Goal: Navigation & Orientation: Find specific page/section

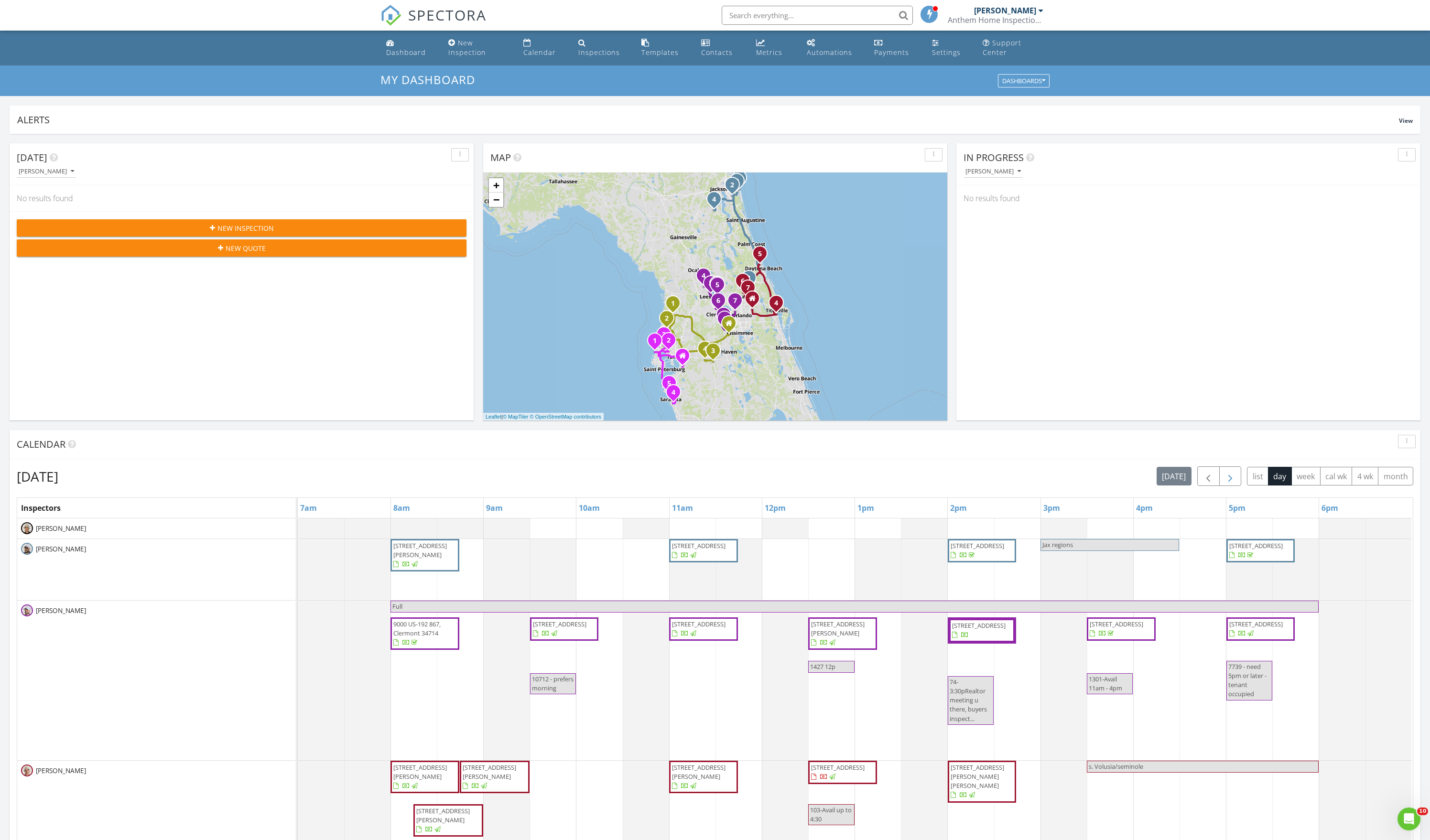
click at [1225, 482] on span "button" at bounding box center [1231, 476] width 12 height 12
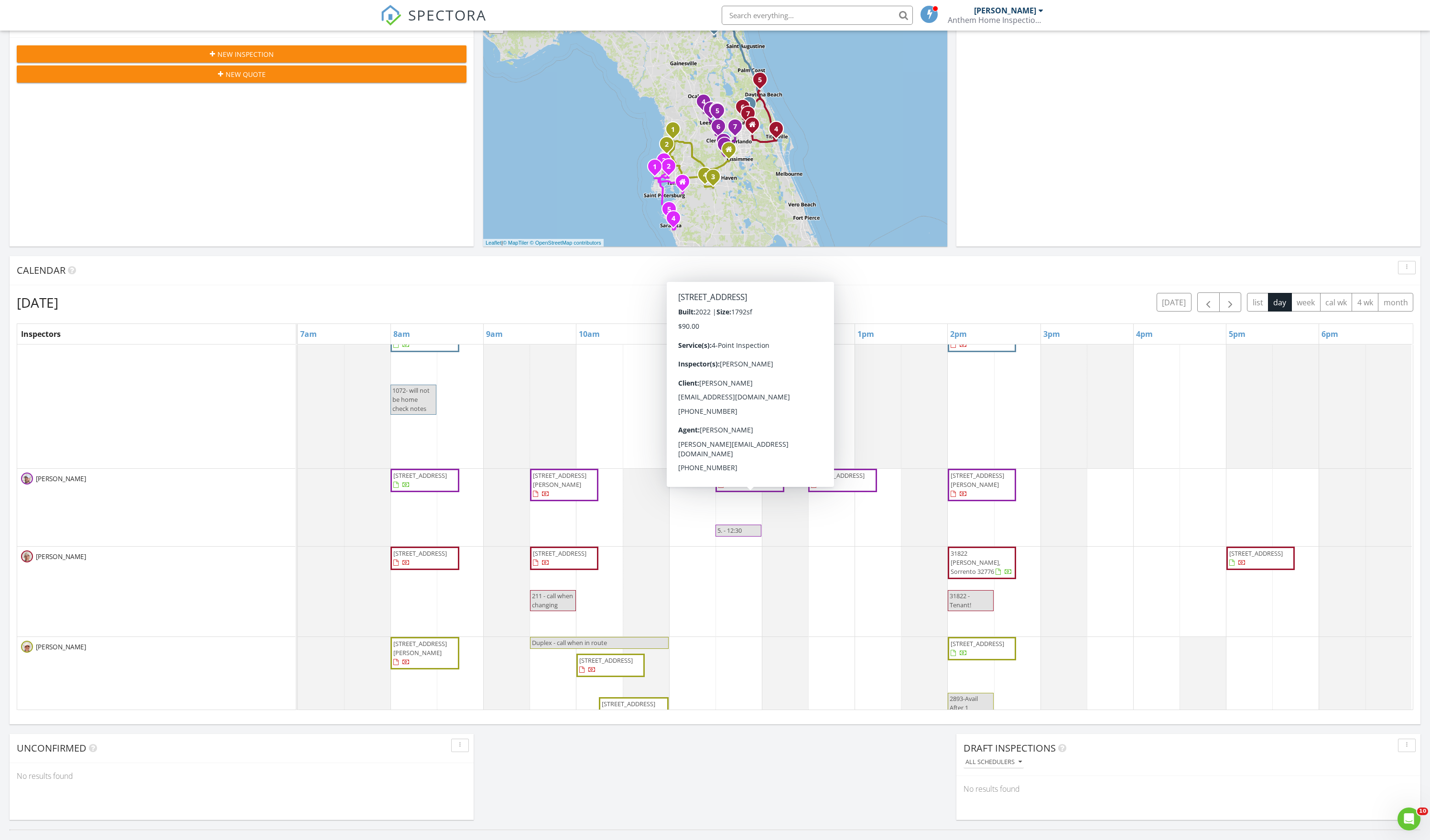
scroll to position [96, 0]
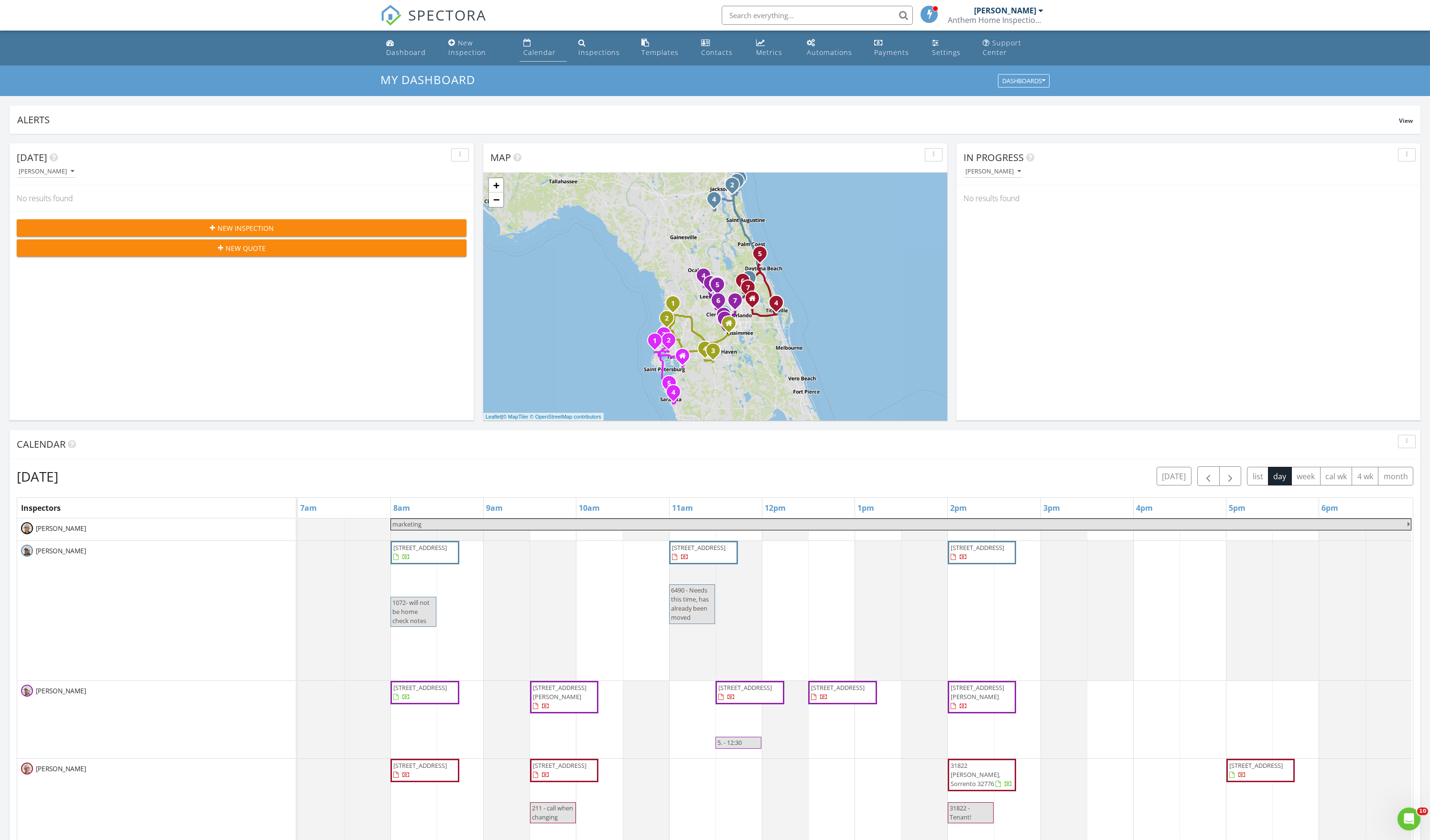
click at [533, 46] on link "Calendar" at bounding box center [543, 48] width 47 height 27
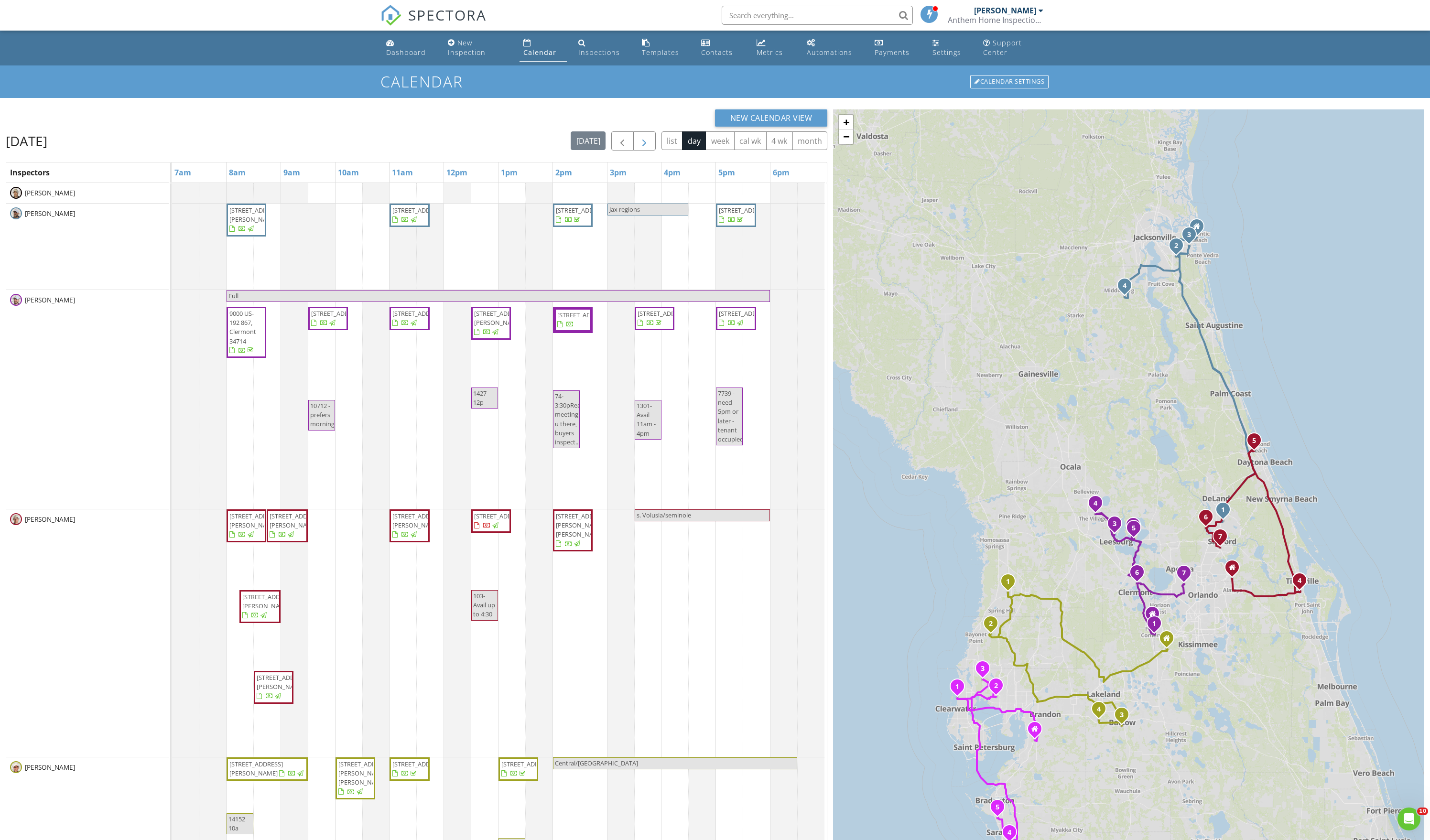
click at [639, 147] on span "button" at bounding box center [644, 141] width 12 height 12
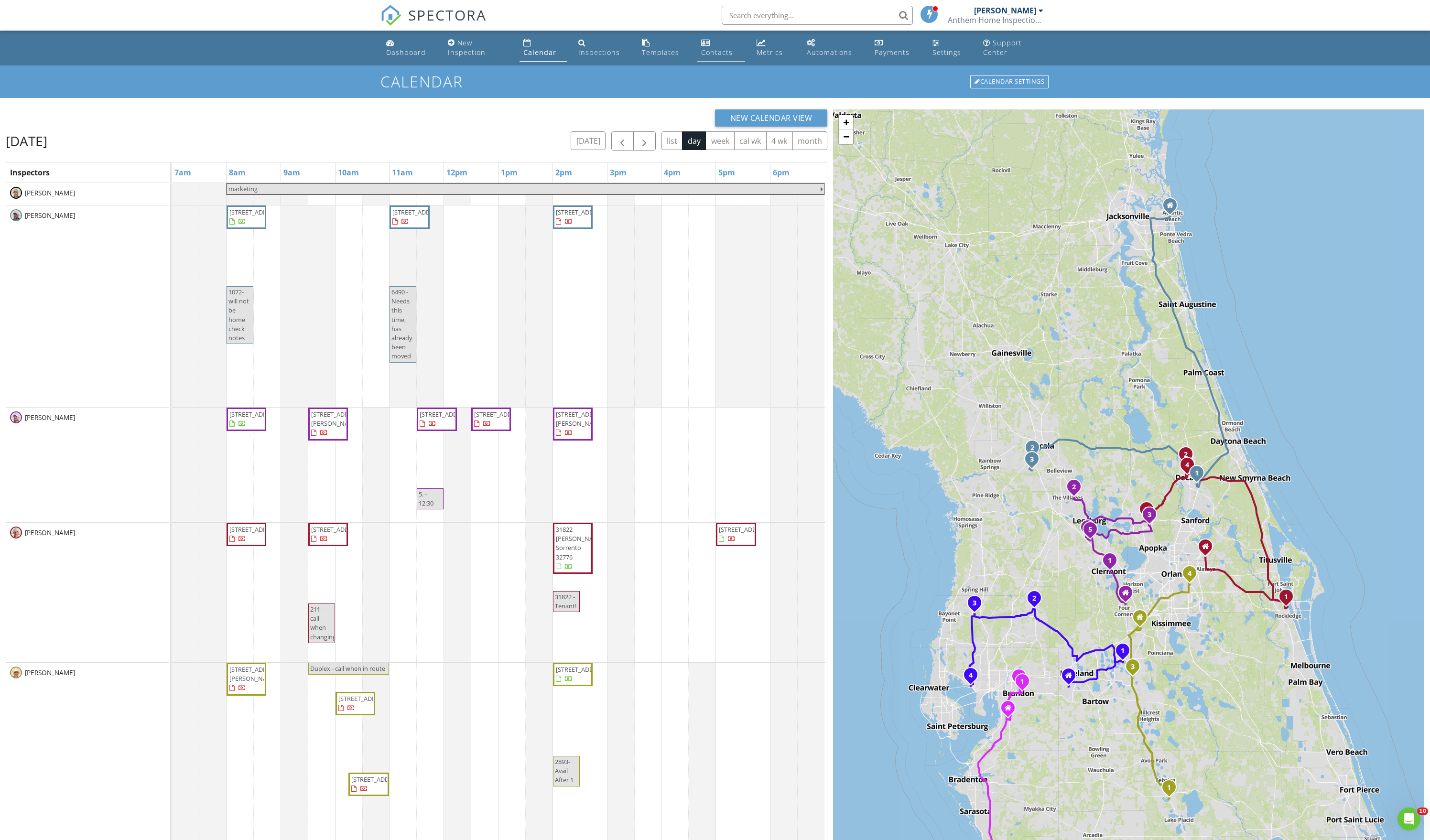
click at [710, 56] on div "Contacts" at bounding box center [717, 52] width 31 height 9
